Goal: Transaction & Acquisition: Purchase product/service

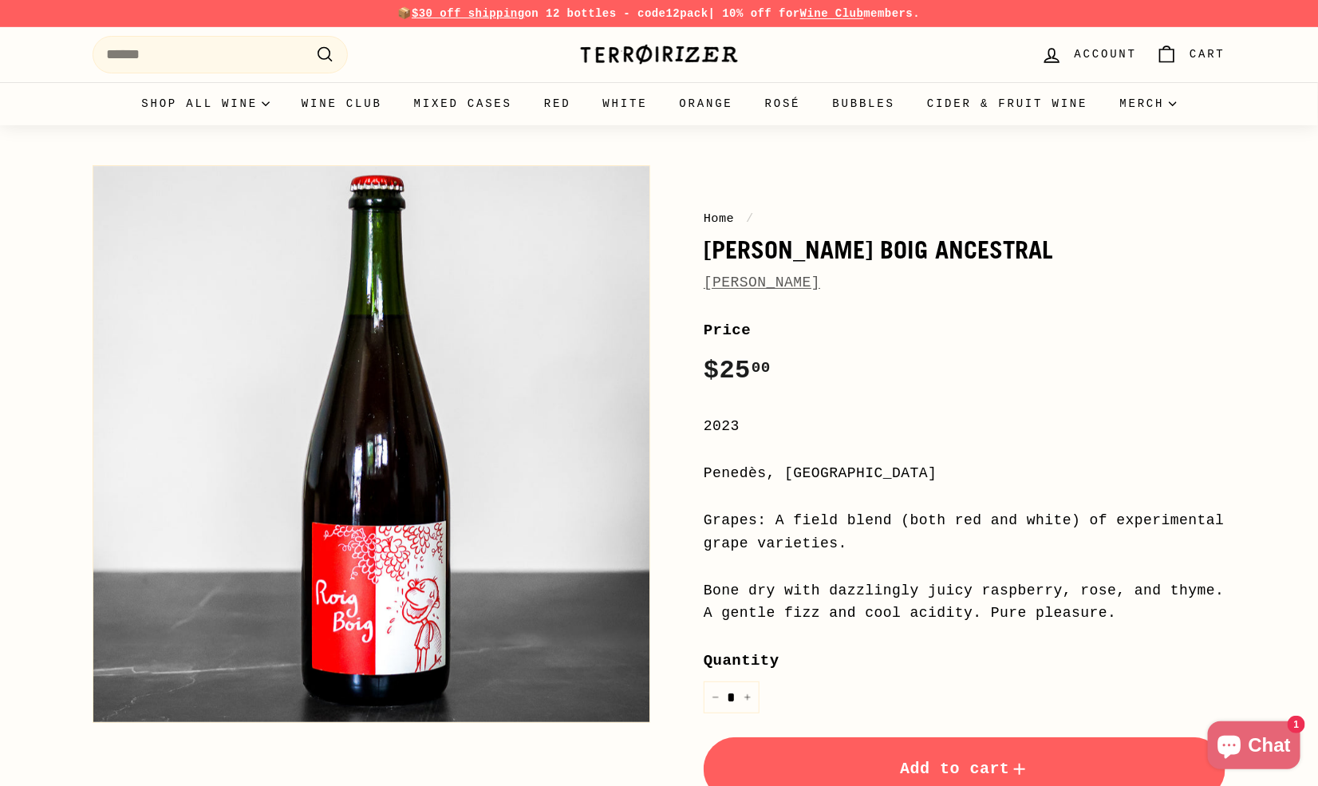
click at [736, 290] on link "[PERSON_NAME]" at bounding box center [762, 283] width 117 height 16
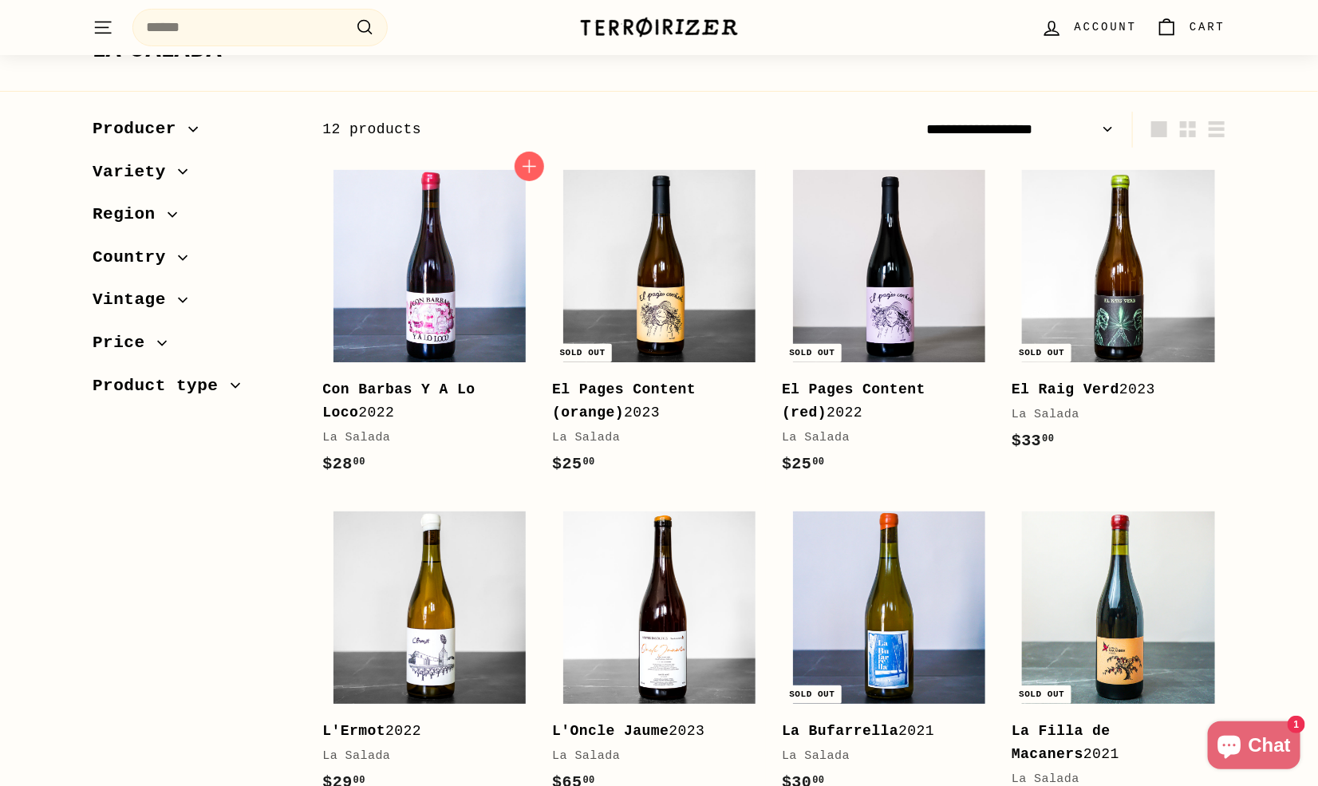
scroll to position [148, 0]
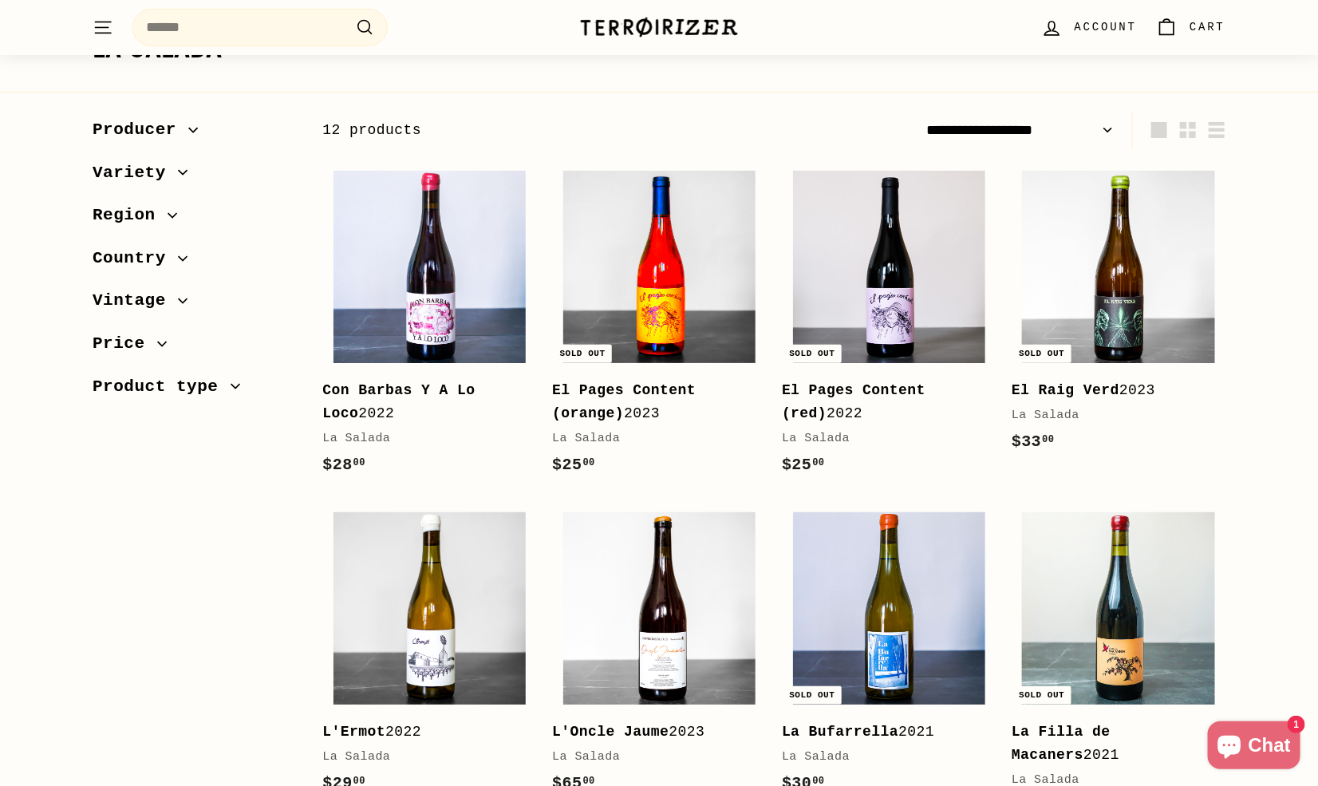
click at [667, 274] on img at bounding box center [659, 267] width 192 height 192
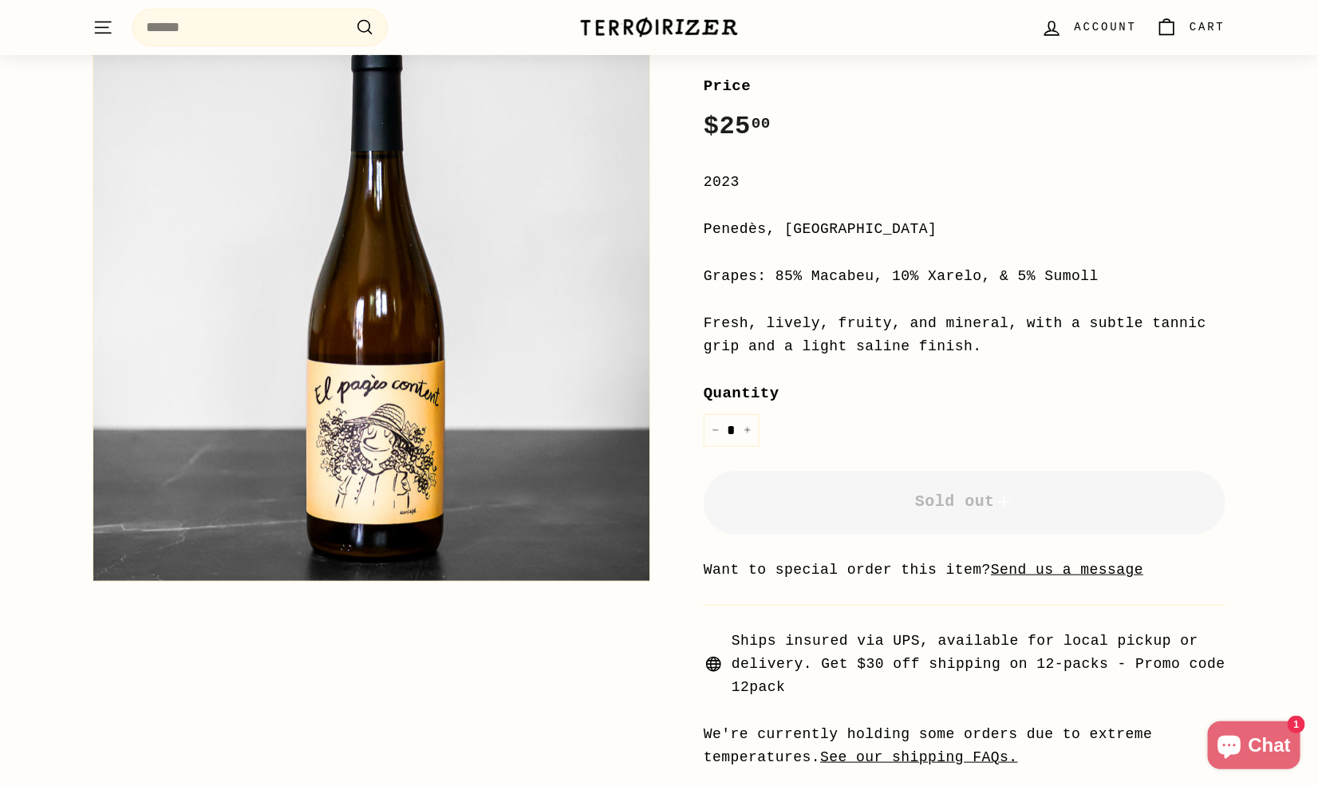
scroll to position [250, 0]
